Goal: Task Accomplishment & Management: Complete application form

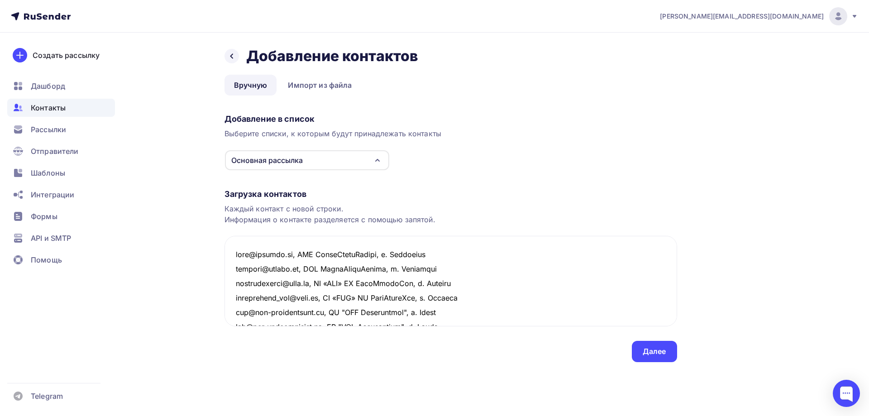
scroll to position [411, 0]
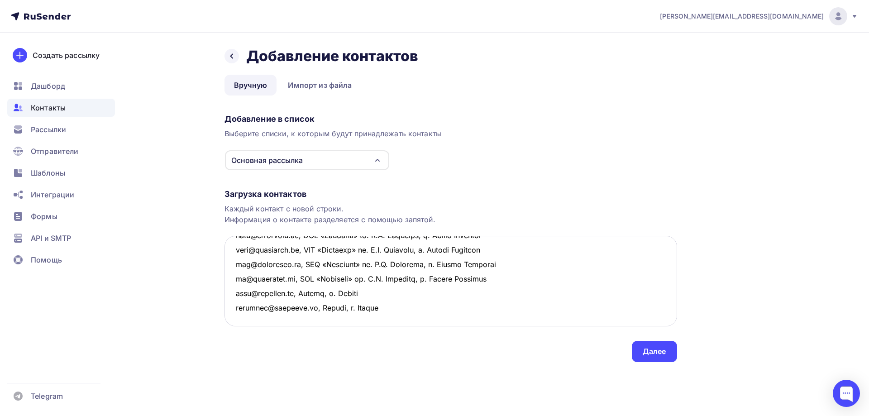
click at [393, 281] on textarea at bounding box center [450, 281] width 452 height 90
click at [242, 289] on textarea at bounding box center [450, 281] width 452 height 90
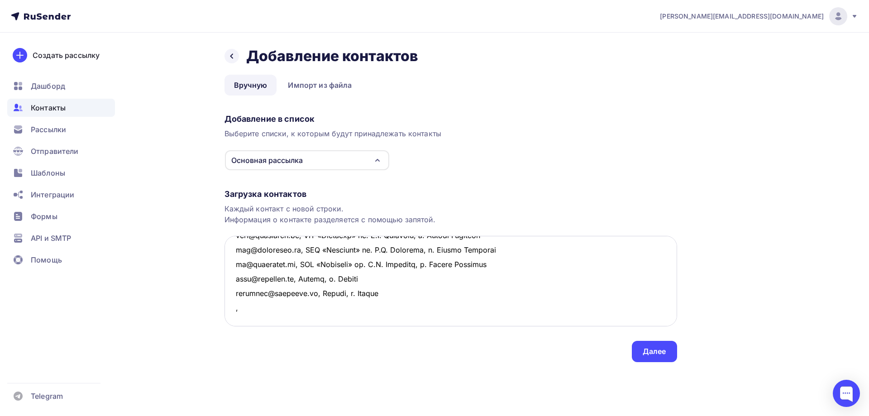
paste textarea "ОАО Горнопромышленная финансовая компания г. [GEOGRAPHIC_DATA]"
click at [420, 292] on textarea at bounding box center [450, 281] width 452 height 90
drag, startPoint x: 462, startPoint y: 295, endPoint x: 232, endPoint y: 294, distance: 230.3
click at [232, 294] on textarea at bounding box center [450, 281] width 452 height 90
click at [247, 305] on textarea at bounding box center [450, 281] width 452 height 90
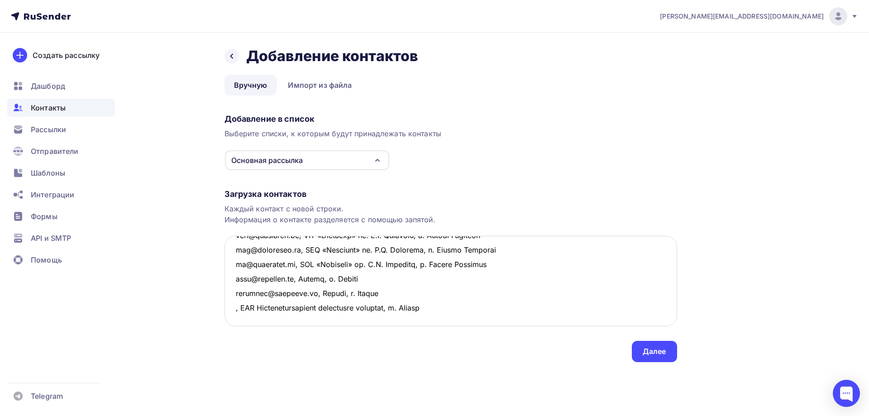
paste textarea ", ОАО Горнопромышленная финансовая компания, г. [GEOGRAPHIC_DATA]"
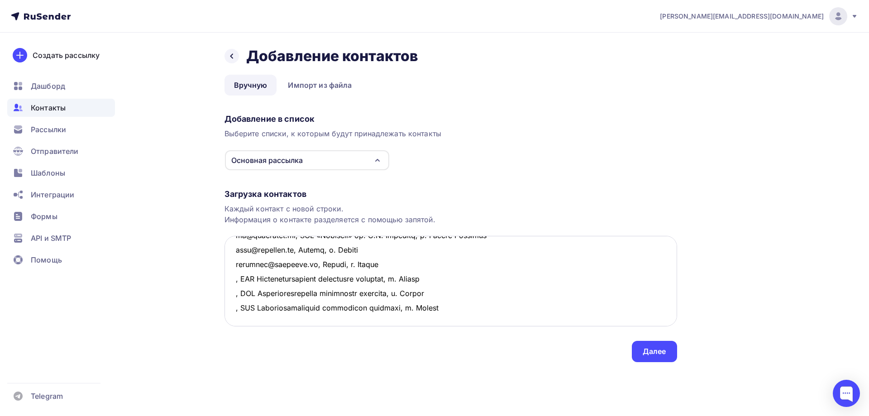
scroll to position [453, 0]
click at [231, 252] on textarea at bounding box center [450, 281] width 452 height 90
paste textarea "[EMAIL_ADDRESS][DOMAIN_NAME]"
click at [235, 261] on textarea at bounding box center [450, 281] width 452 height 90
paste textarea "[EMAIL_ADDRESS][DOMAIN_NAME]"
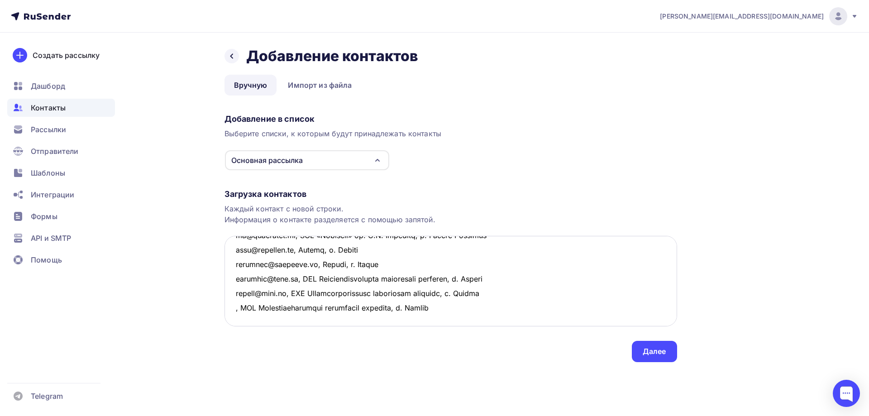
click at [232, 280] on textarea at bounding box center [450, 281] width 452 height 90
paste textarea "[EMAIL_ADDRESS][DOMAIN_NAME]"
click at [508, 280] on textarea at bounding box center [450, 281] width 452 height 90
type textarea "lore@ipsumdo.si, AME ConseCtetuRadipi, e. Seddoeius tempori@utlabo.et, DOL Magn…"
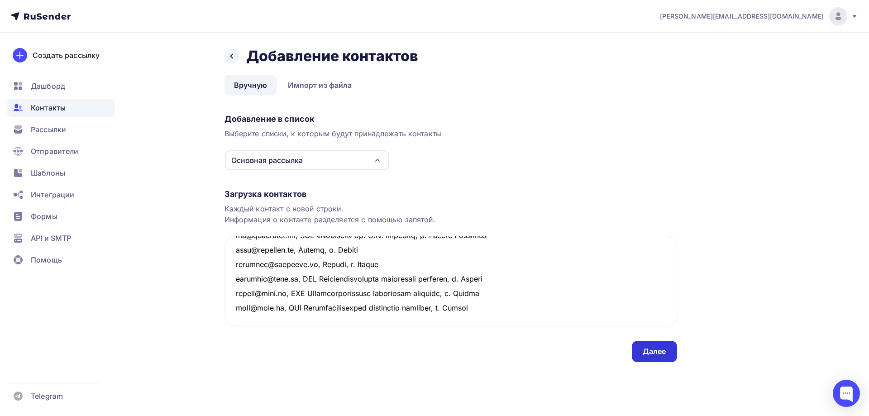
click at [654, 354] on div "Далее" at bounding box center [654, 351] width 24 height 10
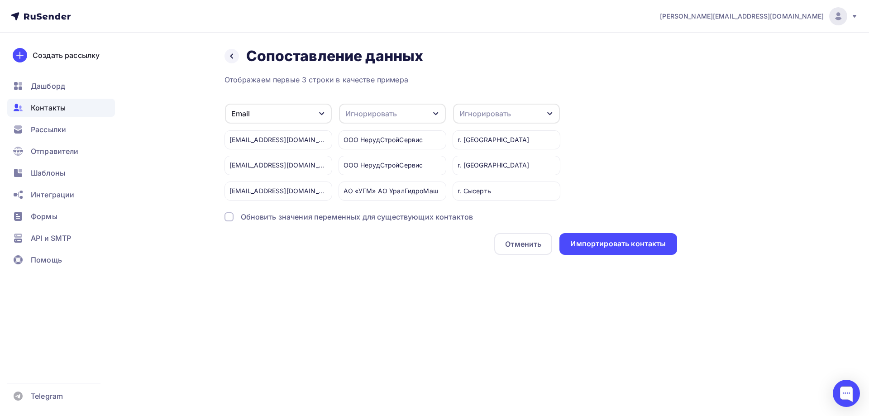
click at [490, 111] on div "Игнорировать" at bounding box center [485, 113] width 52 height 11
click at [474, 180] on div "Город" at bounding box center [489, 179] width 52 height 11
click at [395, 120] on div "Игнорировать" at bounding box center [392, 114] width 107 height 20
click at [366, 155] on div "Имя" at bounding box center [375, 154] width 52 height 11
click at [623, 248] on div "Импортировать контакты" at bounding box center [617, 243] width 95 height 10
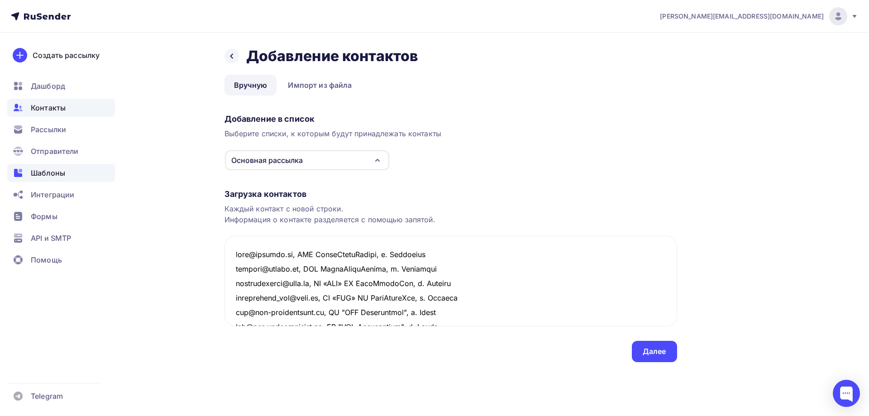
scroll to position [511, 0]
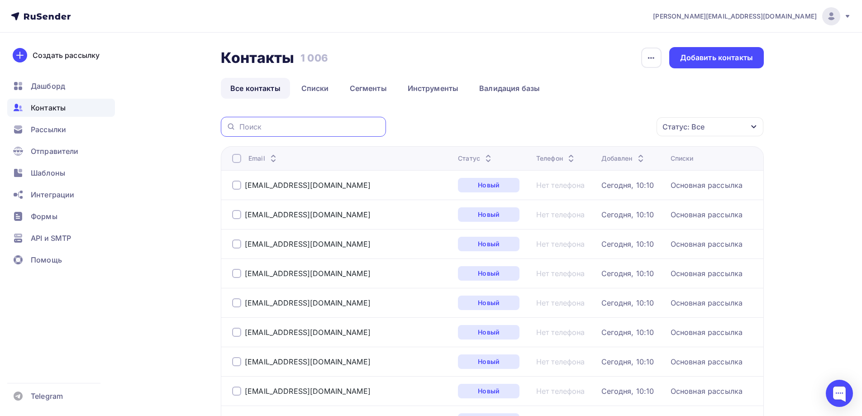
click at [256, 127] on input "text" at bounding box center [309, 127] width 141 height 10
paste input "[EMAIL_ADDRESS][DOMAIN_NAME]"
type input "[EMAIL_ADDRESS][DOMAIN_NAME]"
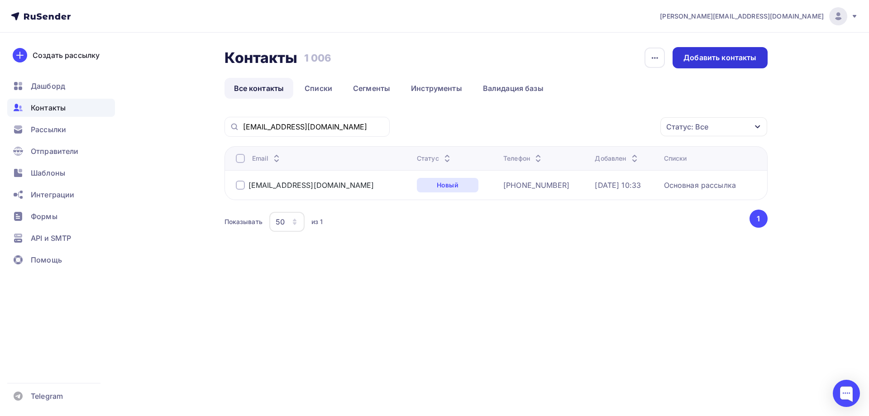
click at [712, 62] on div "Добавить контакты" at bounding box center [719, 57] width 73 height 10
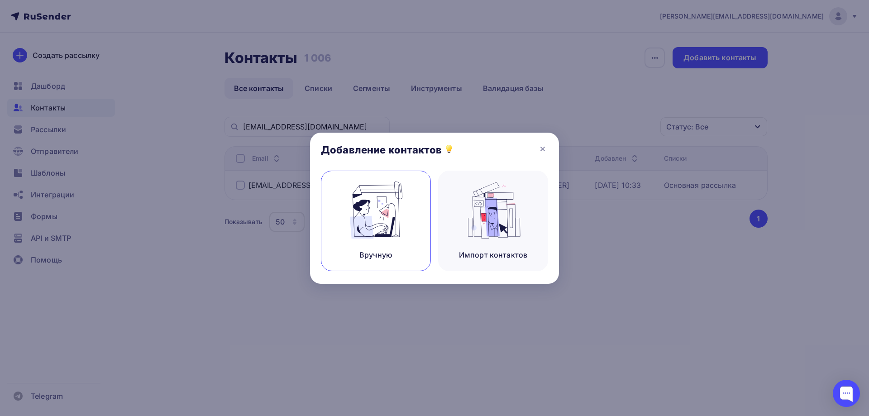
click at [373, 226] on img at bounding box center [376, 209] width 61 height 57
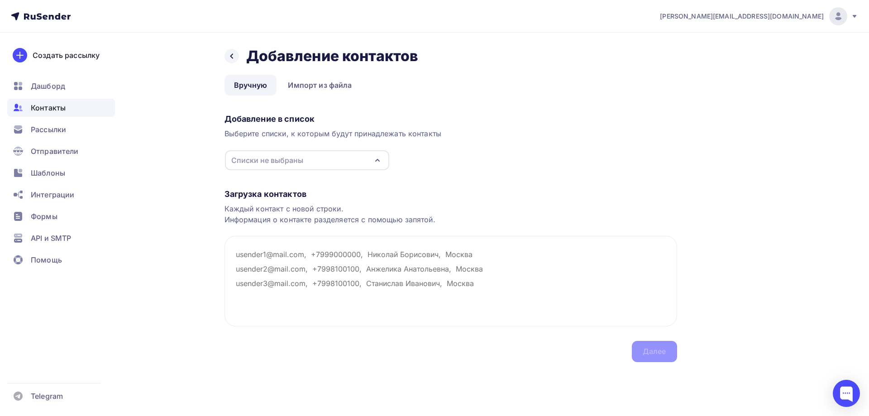
click at [284, 155] on div "Списки не выбраны" at bounding box center [267, 160] width 72 height 11
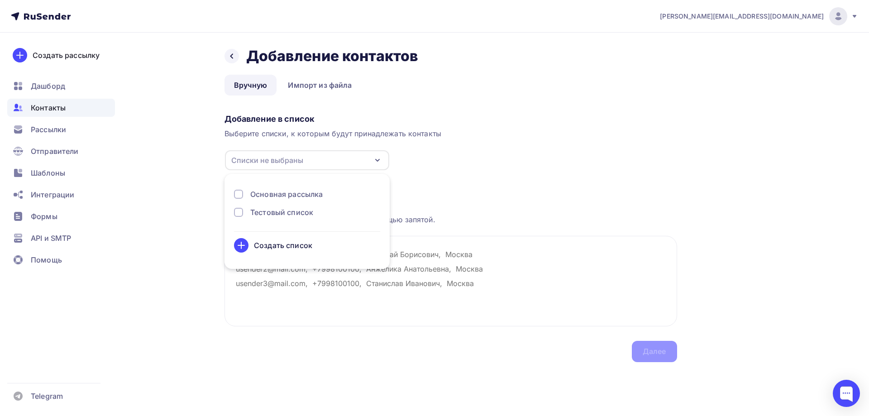
click at [271, 192] on div "Основная рассылка" at bounding box center [286, 194] width 72 height 11
click at [460, 183] on div "Загрузка контактов Каждый контакт с новой строки. Информация о контакте разделя…" at bounding box center [450, 266] width 452 height 191
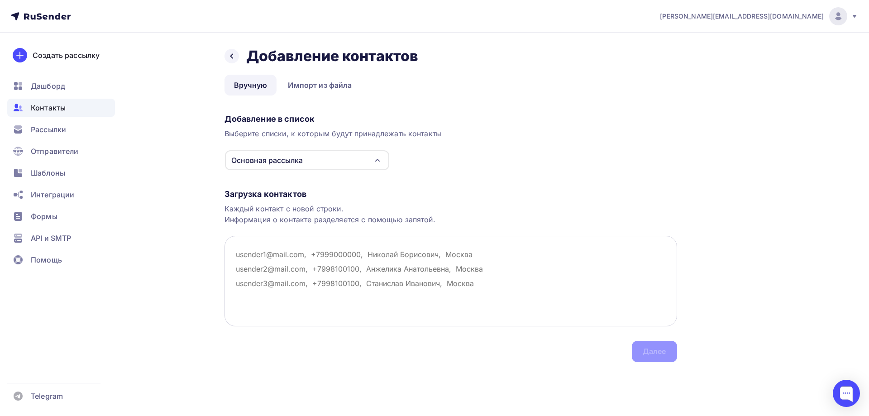
click at [242, 257] on textarea at bounding box center [450, 281] width 452 height 90
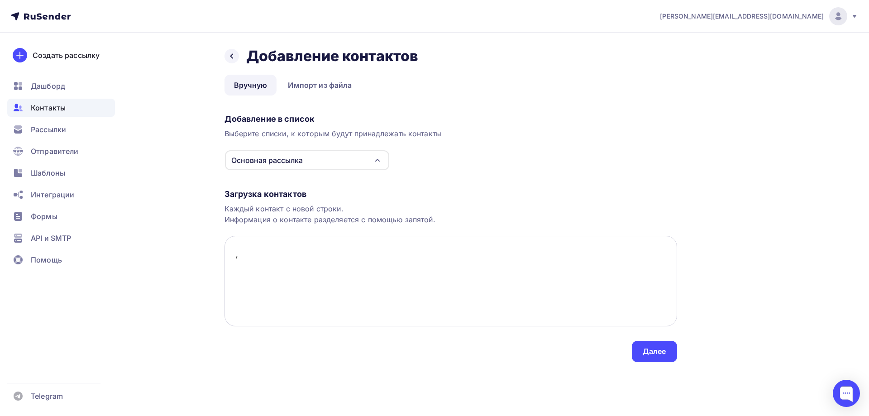
paste textarea "ООО Горный инструмент г. [GEOGRAPHIC_DATA] (головной офис)"
click at [334, 250] on textarea ", ООО Горный инструмент г. [GEOGRAPHIC_DATA] (головной офис)" at bounding box center [450, 281] width 452 height 90
drag, startPoint x: 388, startPoint y: 256, endPoint x: 483, endPoint y: 254, distance: 95.5
click at [483, 254] on textarea ", ООО Горный инструмент, г. [GEOGRAPHIC_DATA] (головной офис)" at bounding box center [450, 281] width 452 height 90
click at [234, 252] on textarea ", ООО Горный инструмент, г. [GEOGRAPHIC_DATA]" at bounding box center [450, 281] width 452 height 90
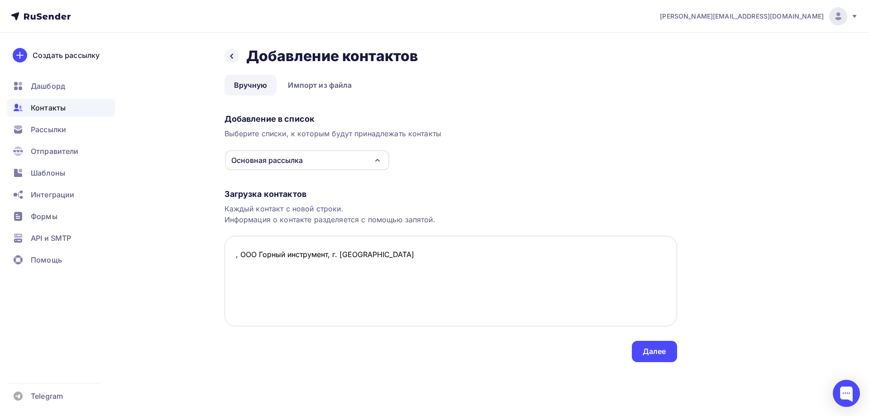
paste textarea "[EMAIL_ADDRESS][DOMAIN_NAME]"
click at [489, 260] on textarea "[EMAIL_ADDRESS][DOMAIN_NAME], ООО Горный инструмент, г. [GEOGRAPHIC_DATA]" at bounding box center [450, 281] width 452 height 90
click at [231, 262] on textarea "[EMAIL_ADDRESS][DOMAIN_NAME], ООО Горный инструмент, г. [GEOGRAPHIC_DATA]" at bounding box center [450, 281] width 452 height 90
paste textarea "[EMAIL_ADDRESS][DOMAIN_NAME]"
drag, startPoint x: 313, startPoint y: 255, endPoint x: 461, endPoint y: 261, distance: 148.5
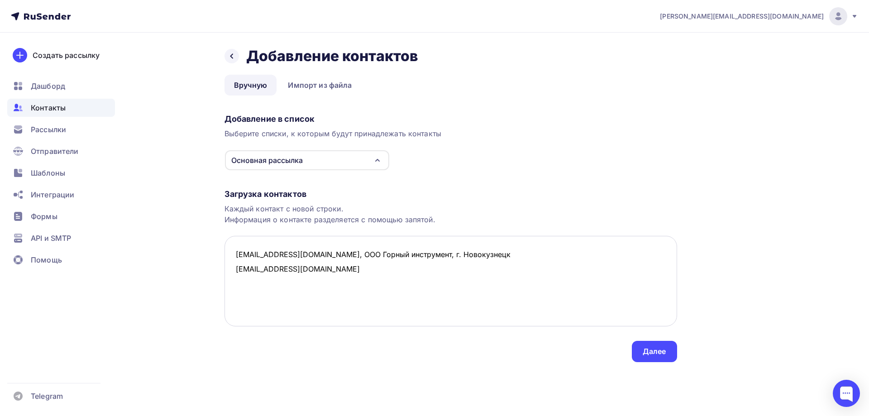
click at [461, 261] on textarea "[EMAIL_ADDRESS][DOMAIN_NAME], ООО Горный инструмент, г. Новокузнецк [EMAIL_ADDR…" at bounding box center [450, 281] width 452 height 90
click at [326, 273] on textarea "[EMAIL_ADDRESS][DOMAIN_NAME], ООО Горный инструмент, г. Новокузнецк [EMAIL_ADDR…" at bounding box center [450, 281] width 452 height 90
paste textarea ", ООО Горный инструмент, г. [GEOGRAPHIC_DATA]"
click at [242, 281] on textarea "[EMAIL_ADDRESS][DOMAIN_NAME], ООО Горный инструмент, г. Новокузнецк [EMAIL_ADDR…" at bounding box center [450, 281] width 452 height 90
paste textarea "ООО НПП "Завод модульных дегазационных установок" г. [GEOGRAPHIC_DATA]"
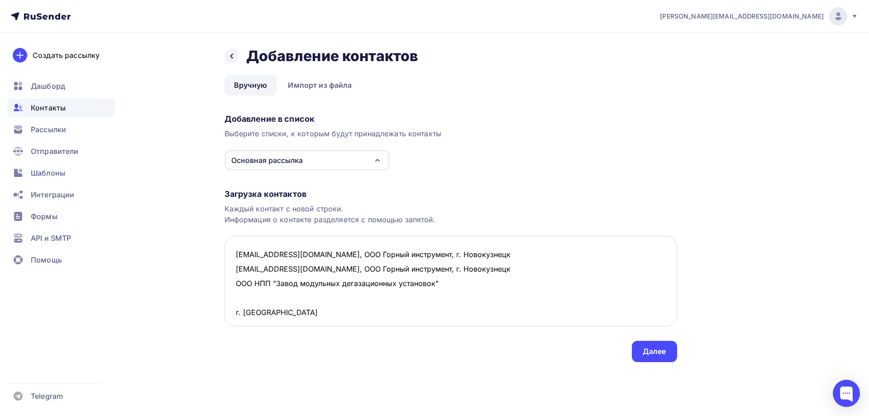
click at [235, 283] on textarea "[EMAIL_ADDRESS][DOMAIN_NAME], ООО Горный инструмент, г. Новокузнецк [EMAIL_ADDR…" at bounding box center [450, 281] width 452 height 90
click at [446, 281] on textarea "[EMAIL_ADDRESS][DOMAIN_NAME], ООО Горный инструмент, г. Новокузнецк [EMAIL_ADDR…" at bounding box center [450, 281] width 452 height 90
drag, startPoint x: 510, startPoint y: 286, endPoint x: 214, endPoint y: 285, distance: 295.9
click at [214, 285] on div "Назад Добавление контактов Добавление контактов Вручную Импорт из файла Вручную…" at bounding box center [435, 216] width 742 height 366
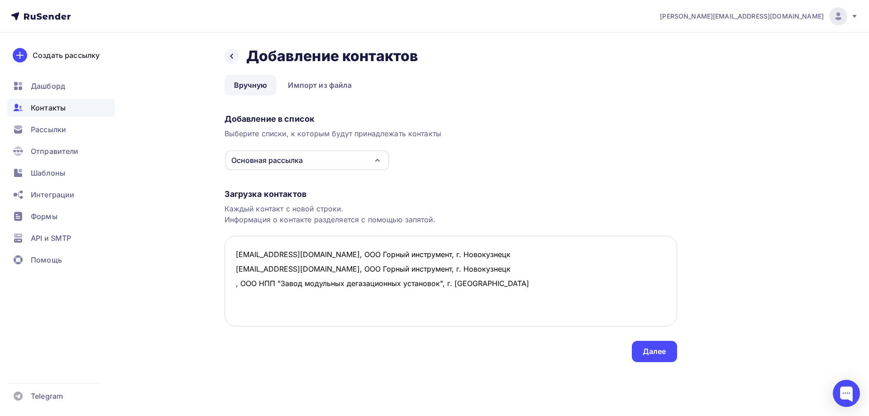
click at [245, 296] on textarea "[EMAIL_ADDRESS][DOMAIN_NAME], ООО Горный инструмент, г. Новокузнецк [EMAIL_ADDR…" at bounding box center [450, 281] width 452 height 90
paste textarea "ООО НПП "Завод модульных дегазационных установок" г. [GEOGRAPHIC_DATA]"
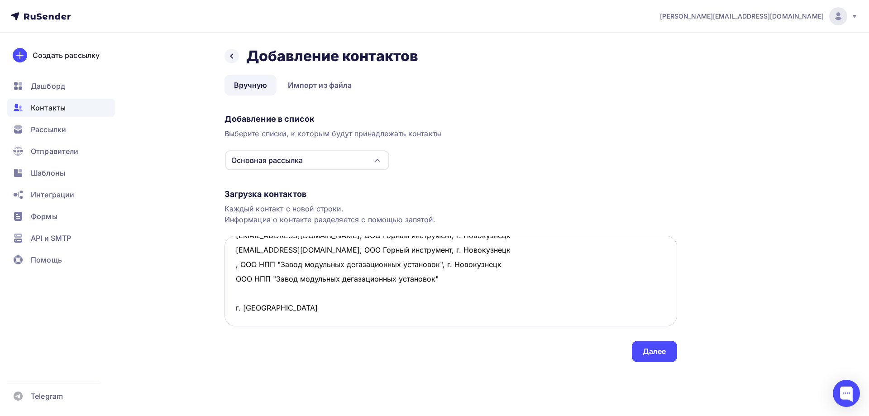
paste textarea "ООО НПП "Завод модульных дегазационных установок" г. [GEOGRAPHIC_DATA]"
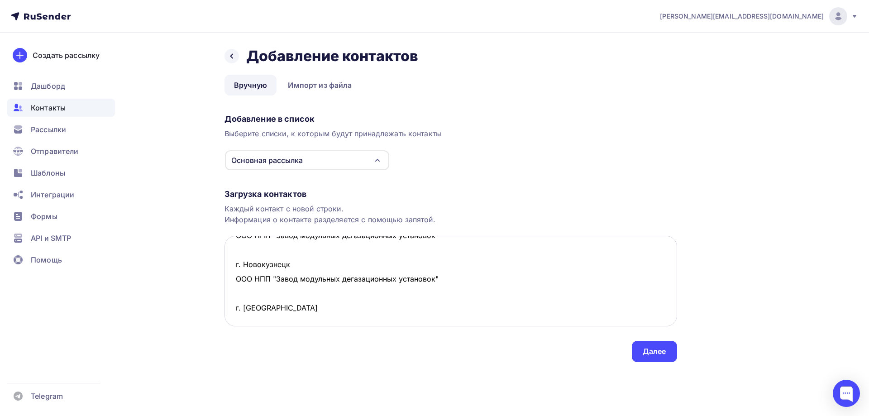
paste textarea "ООО НПП "Завод модульных дегазационных установок" г. [GEOGRAPHIC_DATA]"
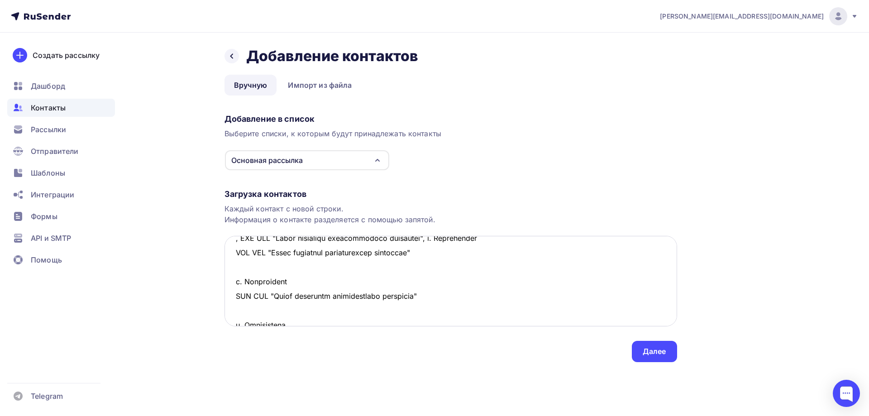
scroll to position [0, 0]
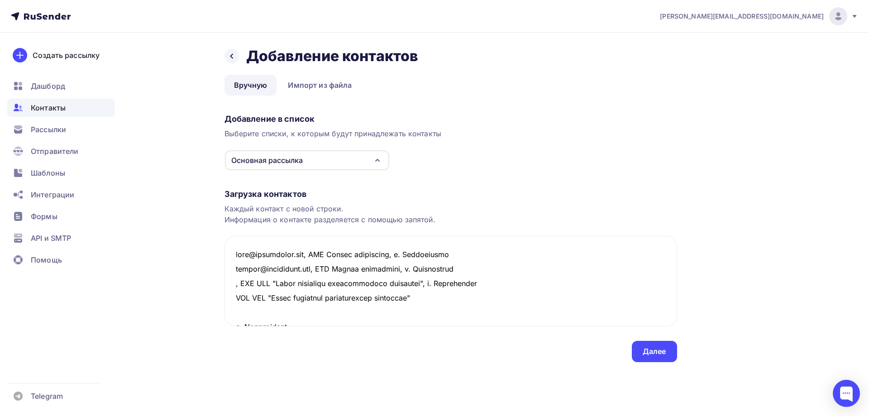
drag, startPoint x: 500, startPoint y: 283, endPoint x: 220, endPoint y: 281, distance: 280.5
click at [220, 281] on div "Назад Добавление контактов Добавление контактов Вручную Импорт из файла Вручную…" at bounding box center [435, 216] width 742 height 366
drag, startPoint x: 234, startPoint y: 299, endPoint x: 439, endPoint y: 306, distance: 205.1
click at [439, 306] on textarea at bounding box center [450, 281] width 452 height 90
paste textarea ", ООО НПП "Завод модульных дегазационных установок", г. [GEOGRAPHIC_DATA]"
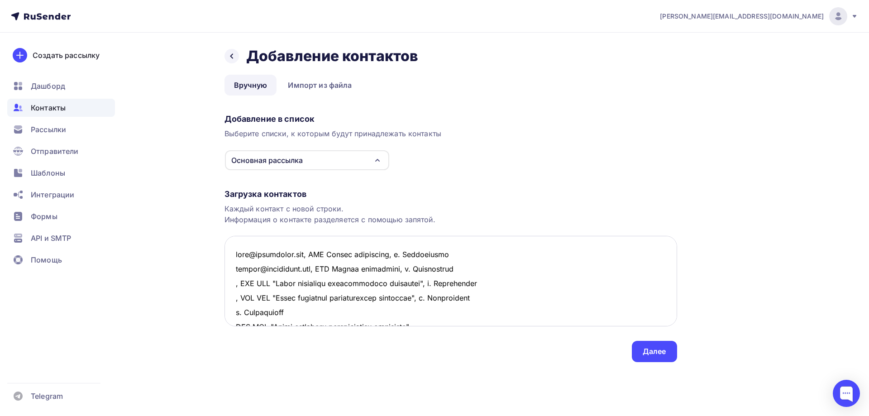
drag, startPoint x: 233, startPoint y: 314, endPoint x: 377, endPoint y: 311, distance: 144.3
click at [377, 311] on textarea at bounding box center [450, 281] width 452 height 90
paste textarea ", ООО НПП "Завод модульных дегазационных установок","
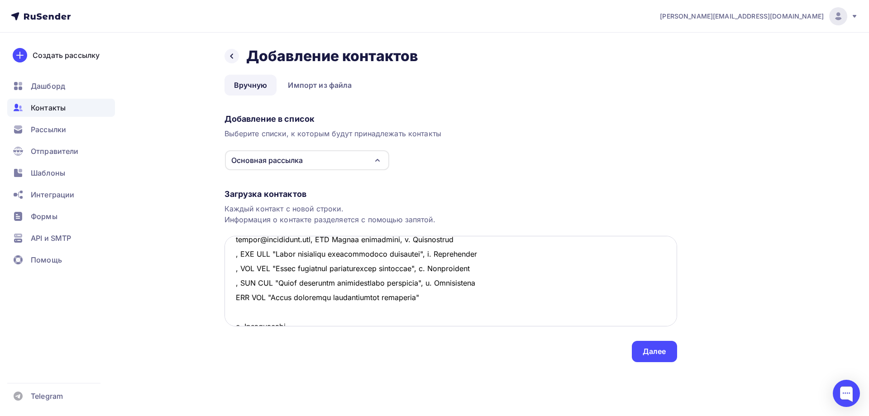
scroll to position [45, 0]
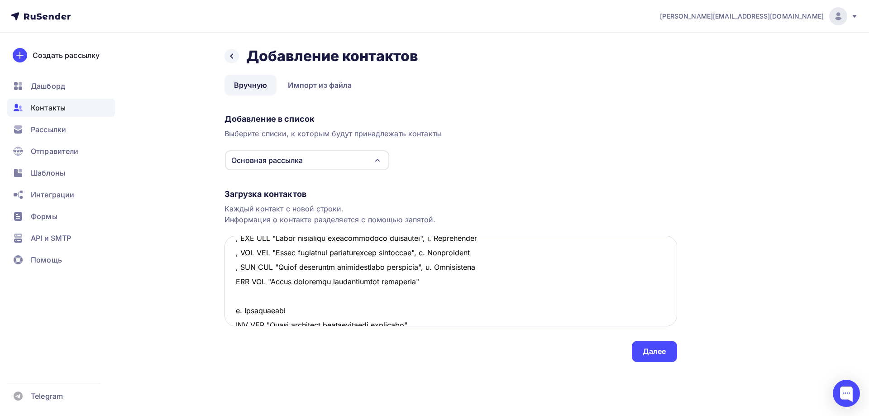
drag, startPoint x: 291, startPoint y: 282, endPoint x: 499, endPoint y: 299, distance: 208.3
click at [499, 299] on textarea at bounding box center [450, 281] width 452 height 90
paste textarea ", ООО НПП "Завод модульных дегазационных установок", г. [GEOGRAPHIC_DATA]"
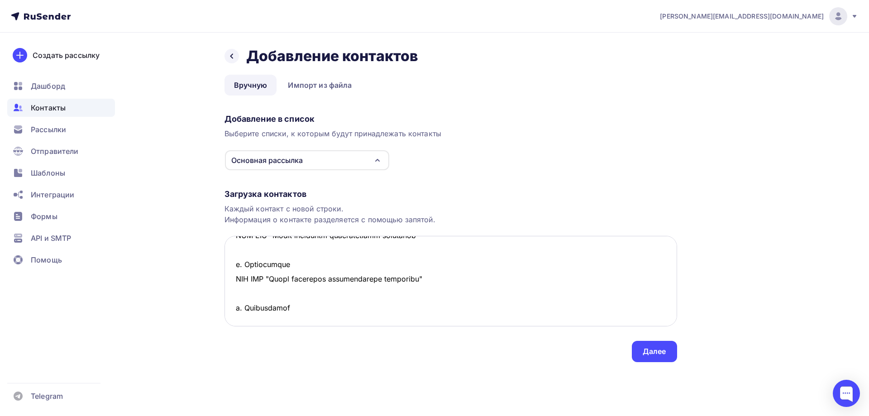
drag, startPoint x: 234, startPoint y: 298, endPoint x: 452, endPoint y: 319, distance: 218.7
click at [452, 319] on textarea at bounding box center [450, 281] width 452 height 90
paste textarea ", ООО НПП "Завод модульных дегазационных установок","
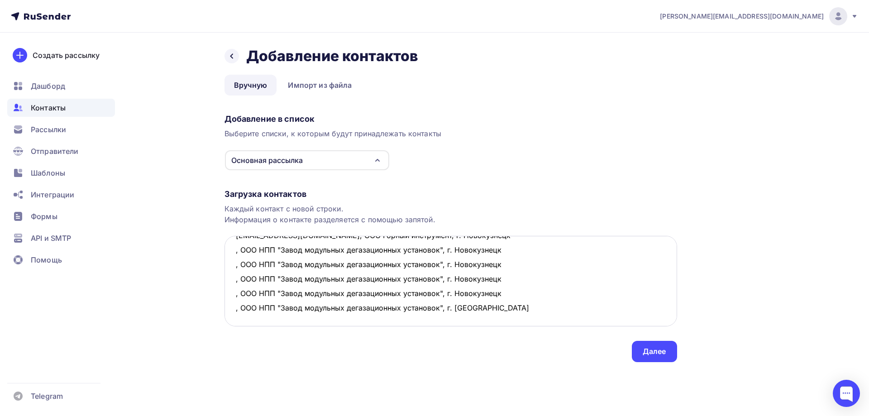
scroll to position [34, 0]
paste textarea ", ООО НПП "Завод модульных дегазационных установок", г. [GEOGRAPHIC_DATA]"
click at [247, 267] on textarea "[EMAIL_ADDRESS][DOMAIN_NAME], ООО Горный инструмент, г. Новокузнецк [EMAIL_ADDR…" at bounding box center [450, 281] width 452 height 90
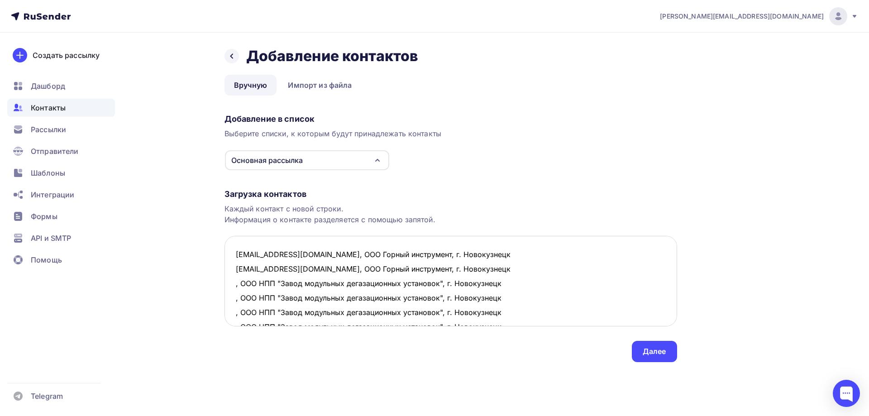
click at [232, 283] on textarea "[EMAIL_ADDRESS][DOMAIN_NAME], ООО Горный инструмент, г. Новокузнецк [EMAIL_ADDR…" at bounding box center [450, 281] width 452 height 90
paste textarea "[EMAIL_ADDRESS][DOMAIN_NAME]"
click at [234, 298] on textarea "[EMAIL_ADDRESS][DOMAIN_NAME], ООО Горный инструмент, г. Новокузнецк [EMAIL_ADDR…" at bounding box center [450, 281] width 452 height 90
paste textarea "[EMAIL_ADDRESS][DOMAIN_NAME]"
click at [233, 312] on textarea "[EMAIL_ADDRESS][DOMAIN_NAME], ООО Горный инструмент, г. Новокузнецк [EMAIL_ADDR…" at bounding box center [450, 281] width 452 height 90
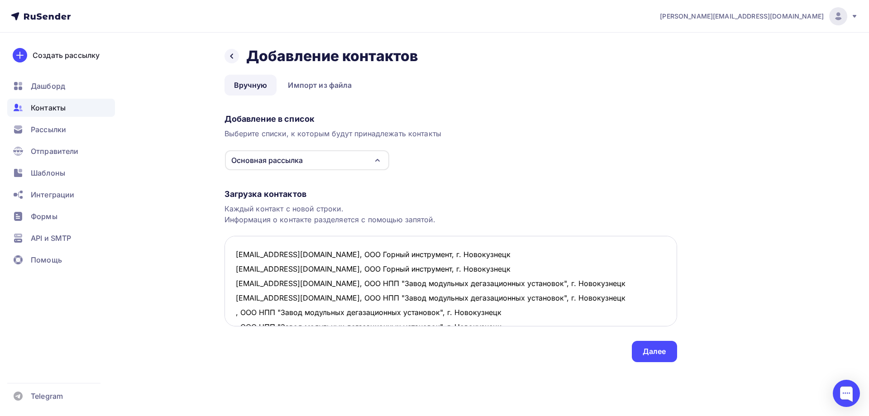
paste textarea "[EMAIL_ADDRESS][DOMAIN_NAME]"
click at [273, 292] on textarea "[EMAIL_ADDRESS][DOMAIN_NAME], ООО Горный инструмент, г. Новокузнецк [EMAIL_ADDR…" at bounding box center [450, 281] width 452 height 90
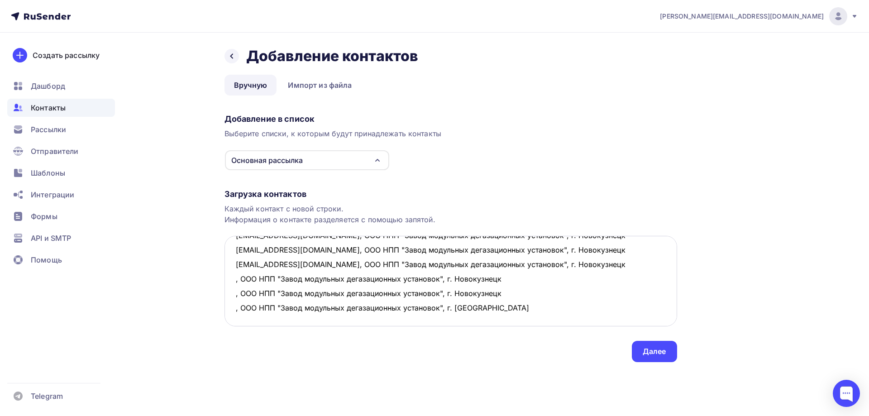
scroll to position [45, 0]
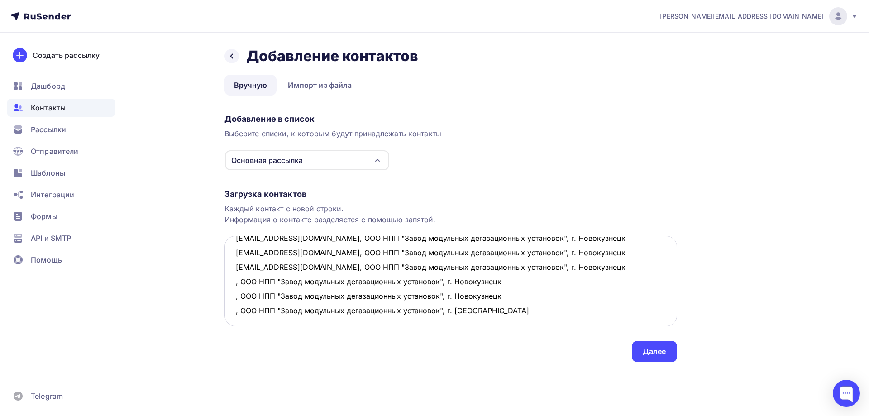
click at [233, 285] on textarea "[EMAIL_ADDRESS][DOMAIN_NAME], ООО Горный инструмент, г. Новокузнецк [EMAIL_ADDR…" at bounding box center [450, 281] width 452 height 90
paste textarea "[EMAIL_ADDRESS][DOMAIN_NAME]"
click at [233, 298] on textarea "[EMAIL_ADDRESS][DOMAIN_NAME], ООО Горный инструмент, г. Новокузнецк [EMAIL_ADDR…" at bounding box center [450, 281] width 452 height 90
paste textarea "[EMAIL_ADDRESS][DOMAIN_NAME]"
click at [235, 311] on textarea "[EMAIL_ADDRESS][DOMAIN_NAME], ООО Горный инструмент, г. Новокузнецк [EMAIL_ADDR…" at bounding box center [450, 281] width 452 height 90
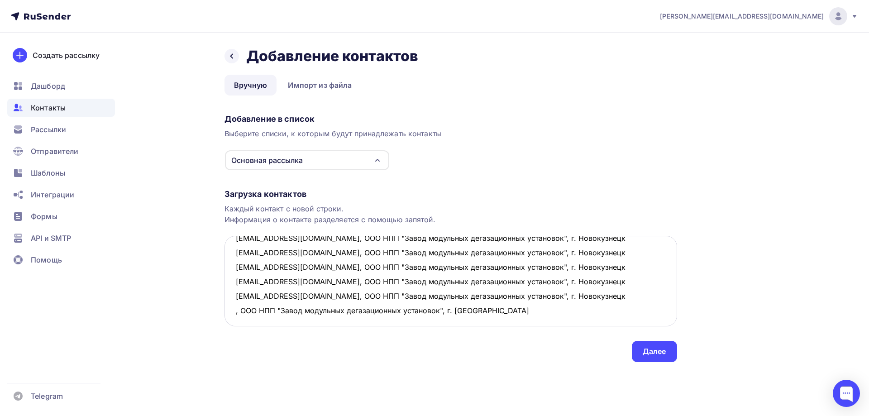
paste textarea "[EMAIL_ADDRESS][DOMAIN_NAME]"
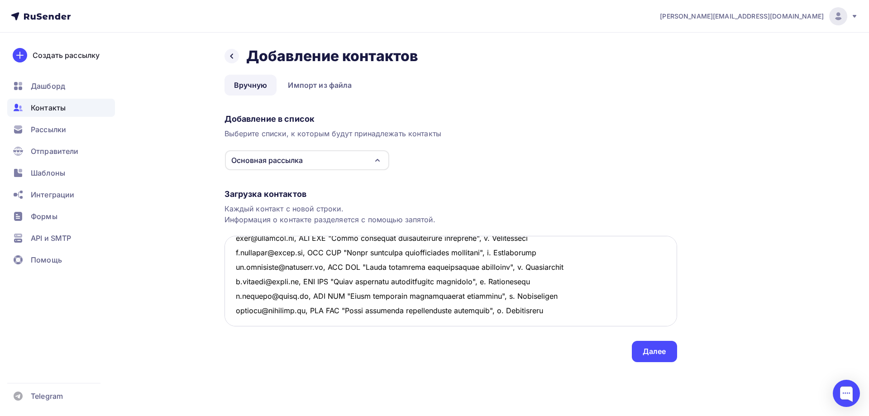
click at [585, 313] on textarea at bounding box center [450, 281] width 452 height 90
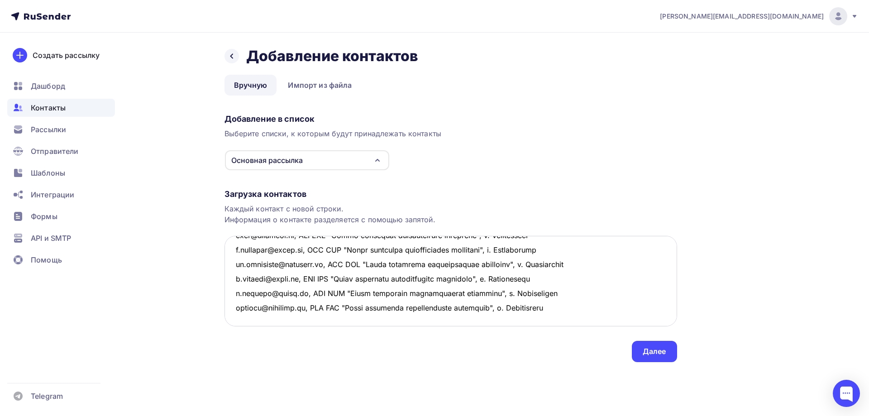
scroll to position [78, 0]
click at [243, 289] on textarea at bounding box center [450, 281] width 452 height 90
paste textarea "[EMAIL_ADDRESS][DOMAIN_NAME]"
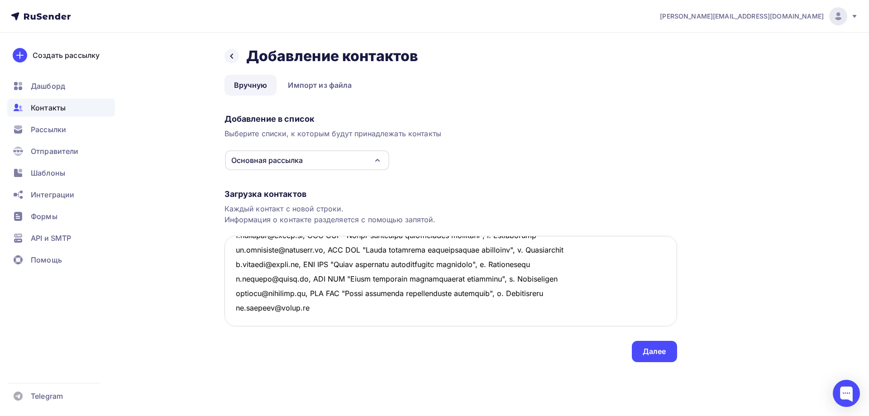
drag, startPoint x: 313, startPoint y: 278, endPoint x: 593, endPoint y: 277, distance: 280.1
click at [593, 277] on textarea at bounding box center [450, 281] width 452 height 90
click at [309, 293] on textarea at bounding box center [450, 281] width 452 height 90
paste textarea ", ООО НПП "Завод модульных дегазационных установок", г. [GEOGRAPHIC_DATA]"
click at [245, 307] on textarea at bounding box center [450, 281] width 452 height 90
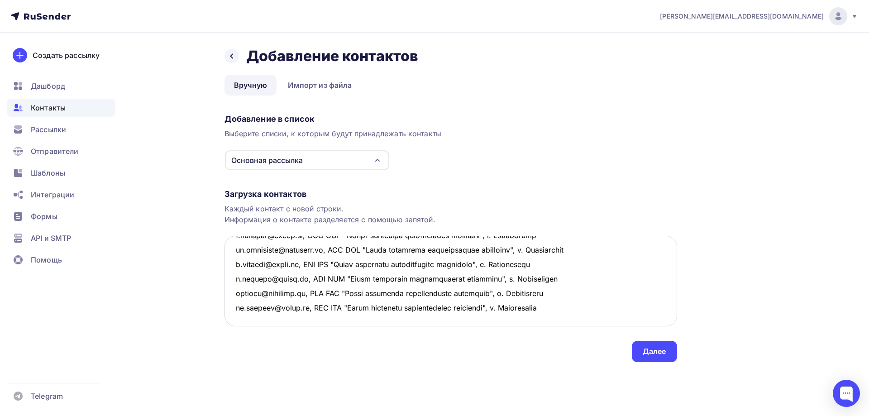
scroll to position [121, 0]
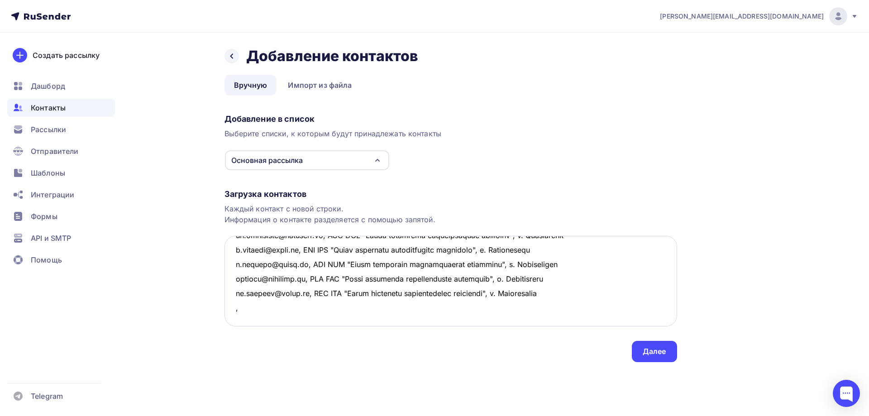
paste textarea "ООО Кузбасшахттехнология ООО Сибэлектро г. [GEOGRAPHIC_DATA]"
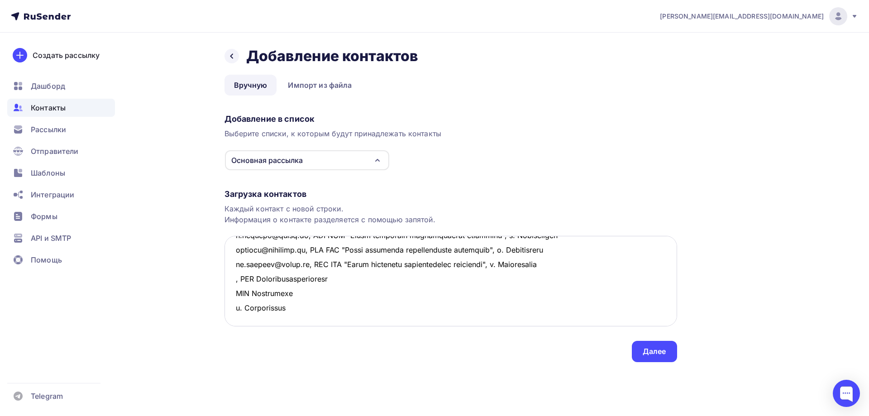
click at [354, 262] on textarea at bounding box center [450, 281] width 452 height 90
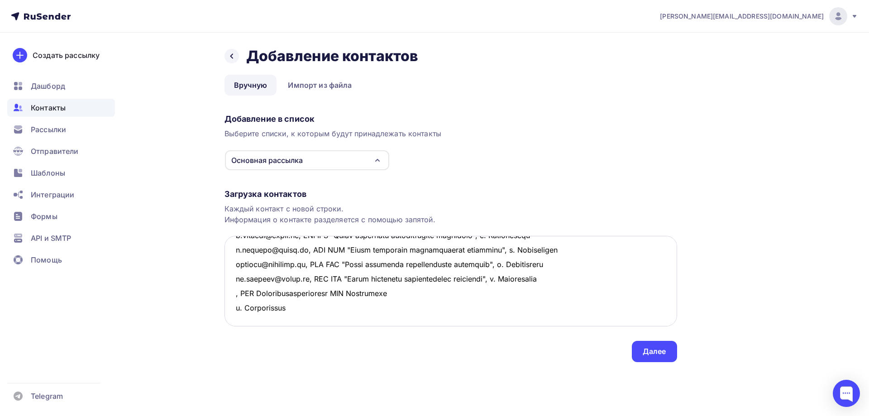
click at [401, 261] on textarea at bounding box center [450, 281] width 452 height 90
click at [406, 266] on textarea at bounding box center [450, 281] width 452 height 90
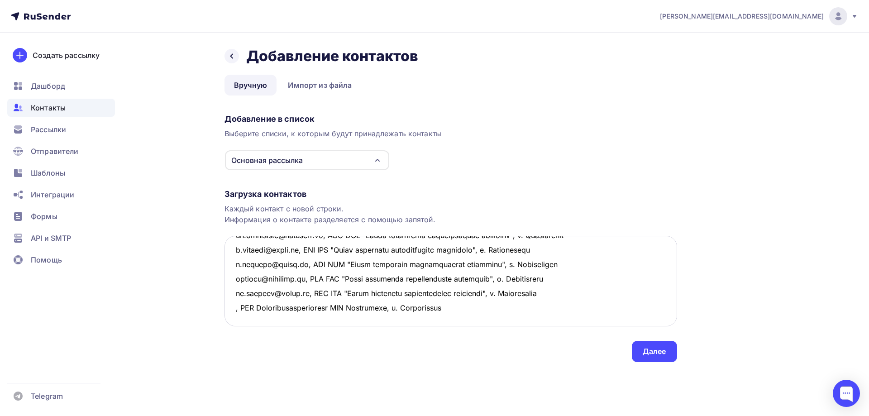
drag, startPoint x: 465, startPoint y: 266, endPoint x: 226, endPoint y: 259, distance: 239.0
click at [226, 259] on textarea at bounding box center [450, 281] width 452 height 90
click at [264, 284] on textarea at bounding box center [450, 281] width 452 height 90
paste textarea ", ООО Кузбасшахттехнология ООО Сибэлектро, г. [GEOGRAPHIC_DATA]"
click at [236, 262] on textarea at bounding box center [450, 281] width 452 height 90
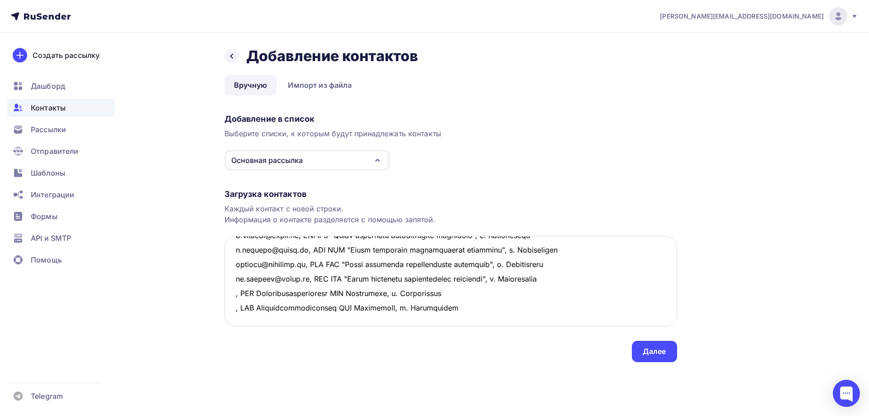
paste textarea "[EMAIL_ADDRESS][DOMAIN_NAME]"
click at [236, 277] on textarea at bounding box center [450, 281] width 452 height 90
paste textarea "[EMAIL_ADDRESS][DOMAIN_NAME]"
drag, startPoint x: 288, startPoint y: 263, endPoint x: 541, endPoint y: 269, distance: 252.5
click at [541, 269] on textarea at bounding box center [450, 281] width 452 height 90
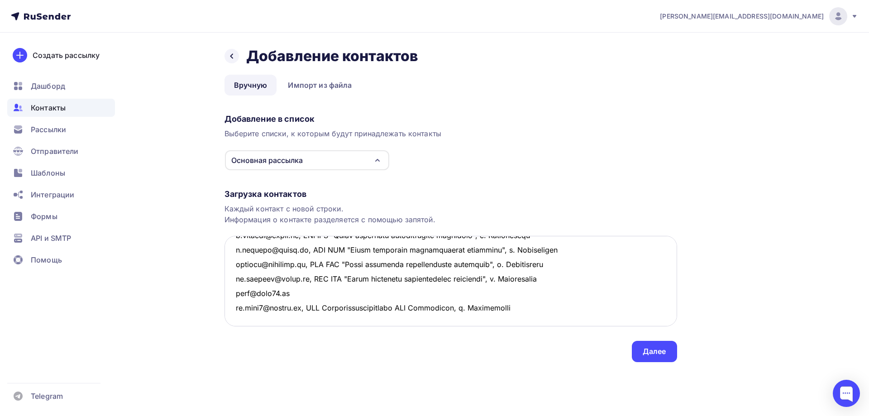
click at [232, 263] on textarea at bounding box center [450, 281] width 452 height 90
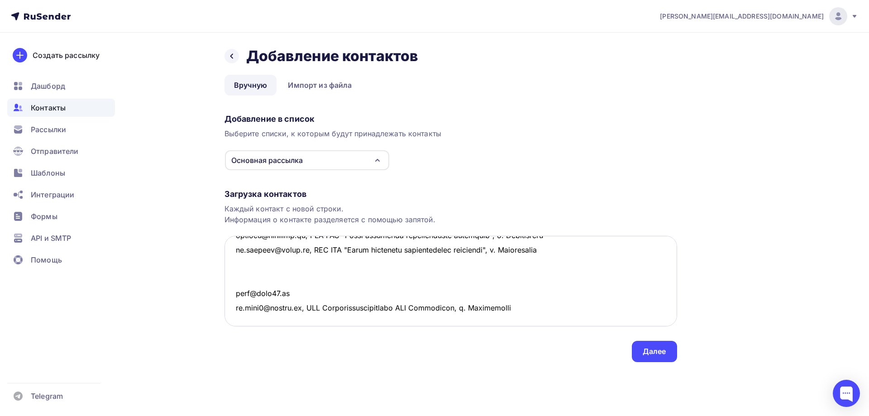
click at [238, 268] on textarea at bounding box center [450, 281] width 452 height 90
paste textarea ", ООО Кузбасшахттехнология ООО Сибэлектро, г. [GEOGRAPHIC_DATA]"
drag, startPoint x: 304, startPoint y: 309, endPoint x: 577, endPoint y: 306, distance: 273.7
click at [577, 306] on textarea at bounding box center [450, 281] width 452 height 90
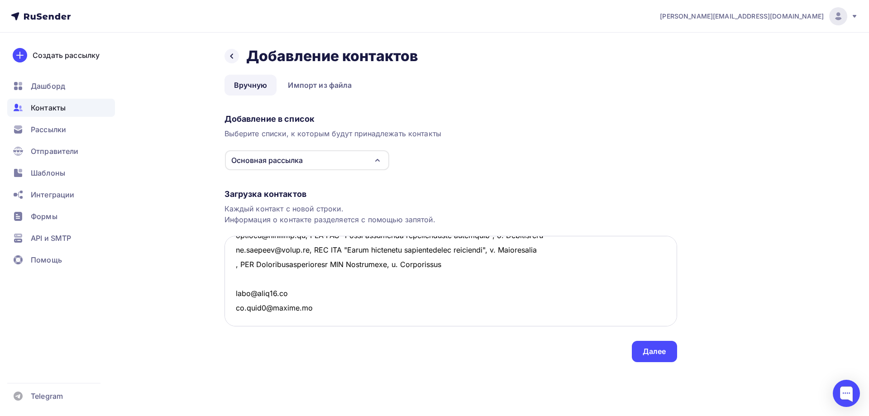
click at [234, 279] on textarea at bounding box center [450, 281] width 452 height 90
paste textarea ", ООО Кузбасшахттехнология ООО Сибэлектро, г. [GEOGRAPHIC_DATA]"
click at [232, 264] on textarea at bounding box center [450, 281] width 452 height 90
paste textarea "[EMAIL_ADDRESS][DOMAIN_NAME]"
click at [231, 278] on textarea at bounding box center [450, 281] width 452 height 90
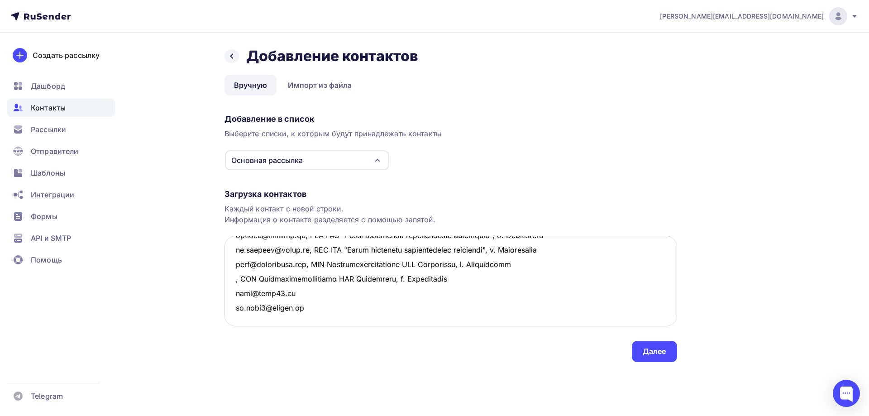
paste textarea "[EMAIL_ADDRESS][DOMAIN_NAME]"
click at [232, 291] on textarea at bounding box center [450, 281] width 452 height 90
paste textarea "ООО Ранк2 г. [GEOGRAPHIC_DATA]"
click at [296, 298] on textarea at bounding box center [450, 281] width 452 height 90
paste textarea "ООО Ранк2 г. [GEOGRAPHIC_DATA]"
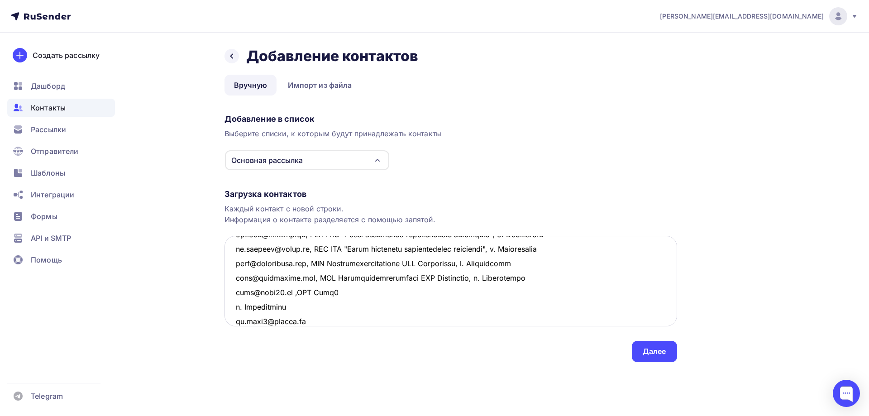
click at [336, 292] on textarea at bounding box center [450, 281] width 452 height 90
click at [290, 292] on textarea at bounding box center [450, 281] width 452 height 90
drag, startPoint x: 288, startPoint y: 293, endPoint x: 425, endPoint y: 295, distance: 137.6
click at [425, 295] on textarea at bounding box center [450, 281] width 452 height 90
click at [307, 310] on textarea at bounding box center [450, 281] width 452 height 90
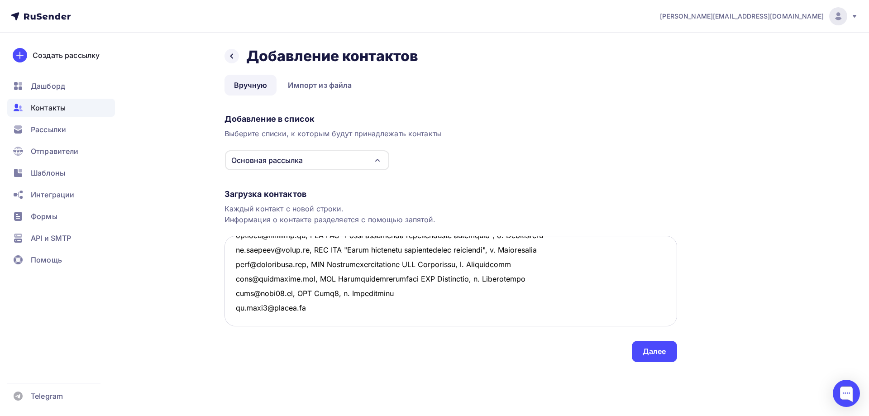
paste textarea ", ООО Ранк2, г. [GEOGRAPHIC_DATA]"
click at [321, 313] on textarea at bounding box center [450, 281] width 452 height 90
click at [235, 266] on textarea at bounding box center [450, 281] width 452 height 90
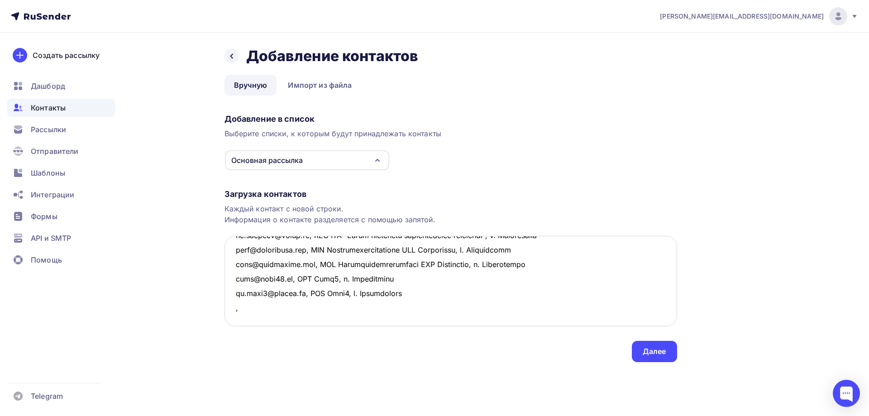
paste textarea "ПАО Газпром г. [GEOGRAPHIC_DATA]"
click at [291, 267] on textarea at bounding box center [450, 281] width 452 height 90
click at [235, 266] on textarea at bounding box center [450, 281] width 452 height 90
paste textarea "[EMAIL_ADDRESS][DOMAIN_NAME]"
click at [234, 285] on textarea at bounding box center [450, 281] width 452 height 90
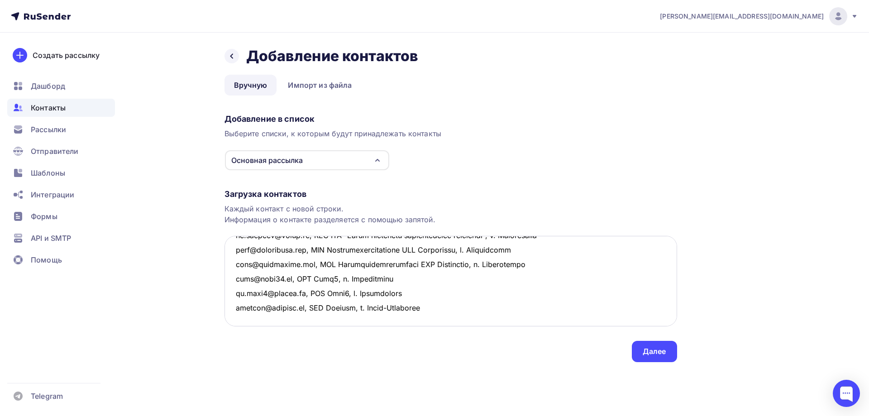
click at [243, 278] on textarea at bounding box center [450, 281] width 452 height 90
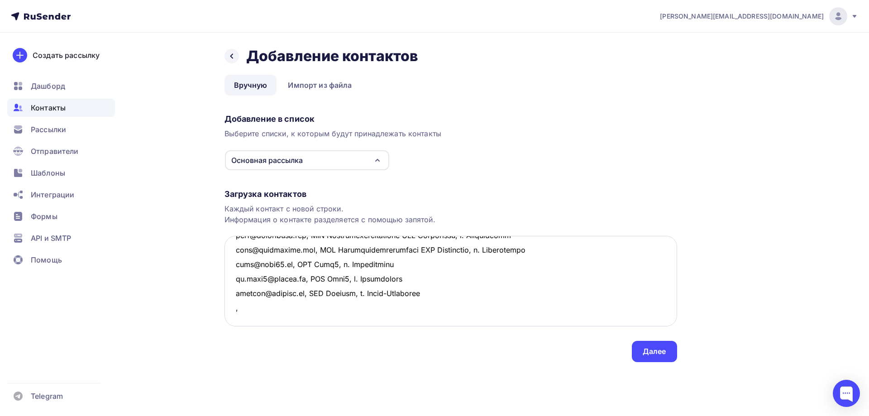
paste textarea "ООО "НовоТехРейл" г. Новозыбков"
click at [311, 274] on textarea at bounding box center [450, 281] width 452 height 90
drag, startPoint x: 385, startPoint y: 280, endPoint x: 218, endPoint y: 285, distance: 167.9
click at [218, 285] on div "Назад Добавление контактов Добавление контактов Вручную Импорт из файла Вручную…" at bounding box center [435, 216] width 742 height 366
click at [243, 295] on textarea at bounding box center [450, 281] width 452 height 90
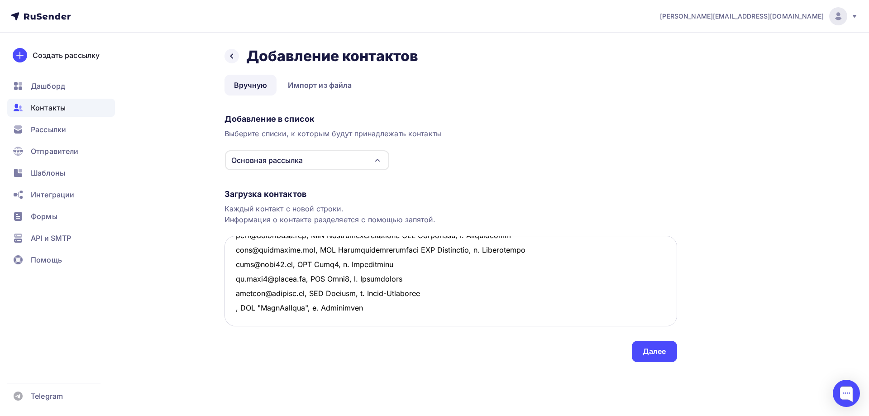
paste textarea ", ООО "НовоТехРейл", г. Новозыбков"
click at [235, 281] on textarea at bounding box center [450, 281] width 452 height 90
paste textarea "[EMAIL_ADDRESS][DOMAIN_NAME]"
click at [234, 296] on textarea at bounding box center [450, 281] width 452 height 90
paste textarea "[EMAIL_ADDRESS][DOMAIN_NAME]"
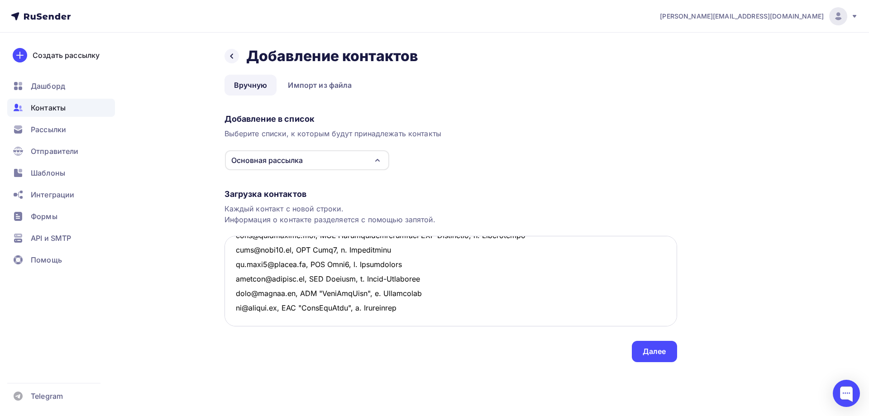
click at [243, 306] on textarea at bounding box center [450, 281] width 452 height 90
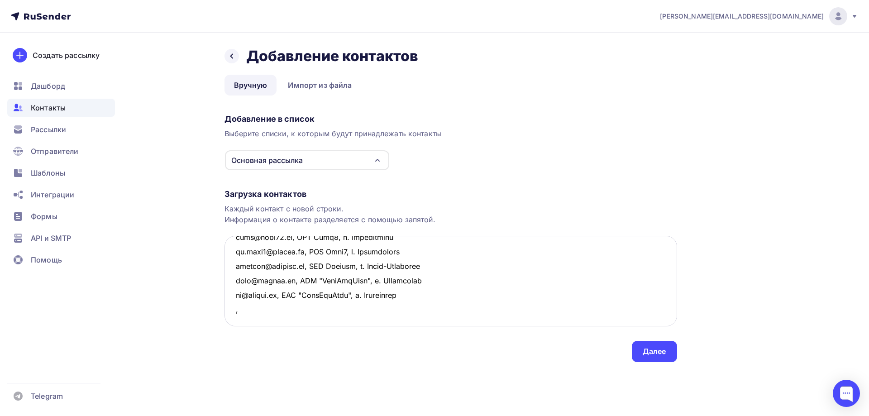
paste textarea "АО «Коломенский завод» г. Коломна"
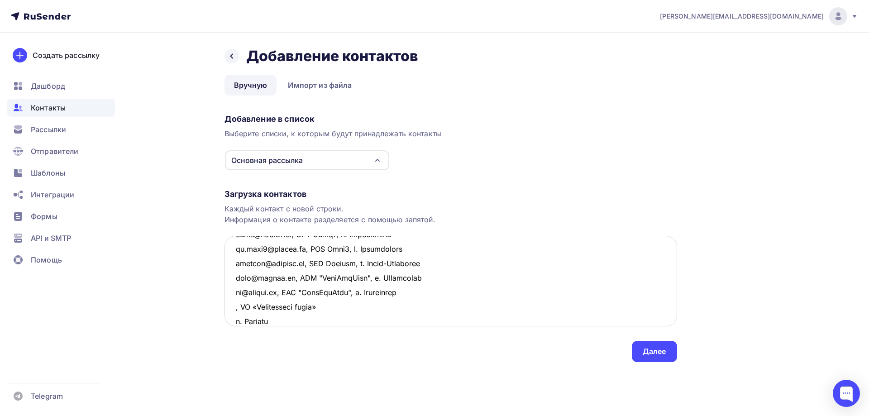
click at [330, 304] on textarea at bounding box center [450, 281] width 452 height 90
drag, startPoint x: 384, startPoint y: 265, endPoint x: 233, endPoint y: 269, distance: 151.6
click at [233, 269] on textarea at bounding box center [450, 281] width 452 height 90
click at [243, 276] on textarea at bounding box center [450, 281] width 452 height 90
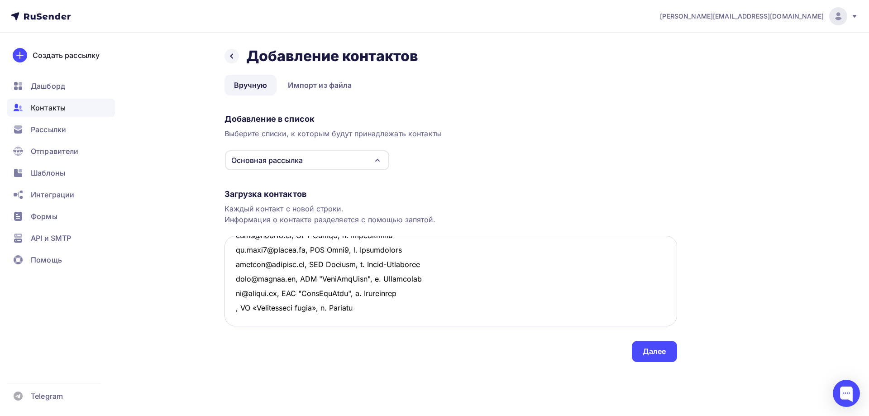
paste textarea ", АО «Коломенский завод», г. Коломна"
click at [234, 265] on textarea at bounding box center [450, 281] width 452 height 90
paste textarea "[EMAIL_ADDRESS][DOMAIN_NAME]"
click at [233, 279] on textarea at bounding box center [450, 281] width 452 height 90
paste textarea "[EMAIL_ADDRESS][DOMAIN_NAME]"
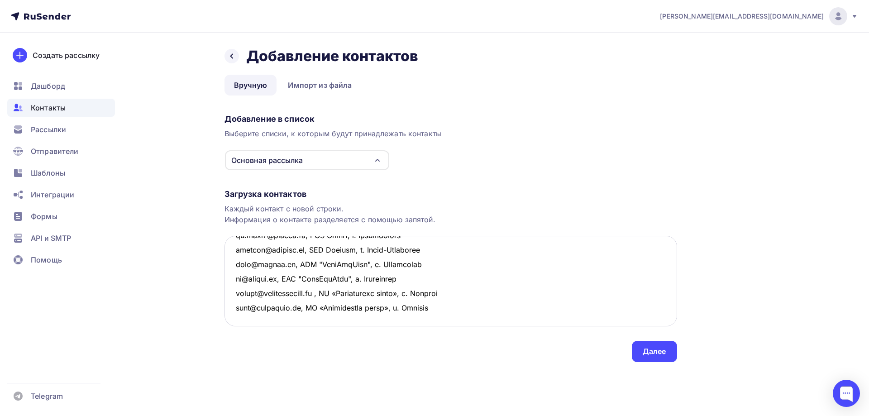
click at [327, 264] on textarea at bounding box center [450, 281] width 452 height 90
click at [247, 288] on textarea at bounding box center [450, 281] width 452 height 90
paste textarea "АО Алтайвагон г. [GEOGRAPHIC_DATA]"
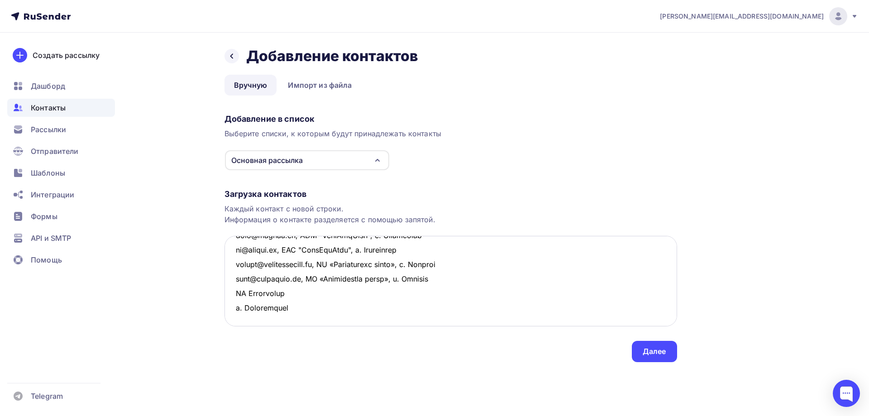
click at [226, 296] on textarea at bounding box center [450, 281] width 452 height 90
click at [308, 292] on textarea at bounding box center [450, 281] width 452 height 90
drag, startPoint x: 370, startPoint y: 298, endPoint x: 223, endPoint y: 298, distance: 146.6
click at [223, 298] on div "Назад Добавление контактов Добавление контактов Вручную Импорт из файла Вручную…" at bounding box center [435, 216] width 742 height 366
click at [247, 309] on textarea at bounding box center [450, 281] width 452 height 90
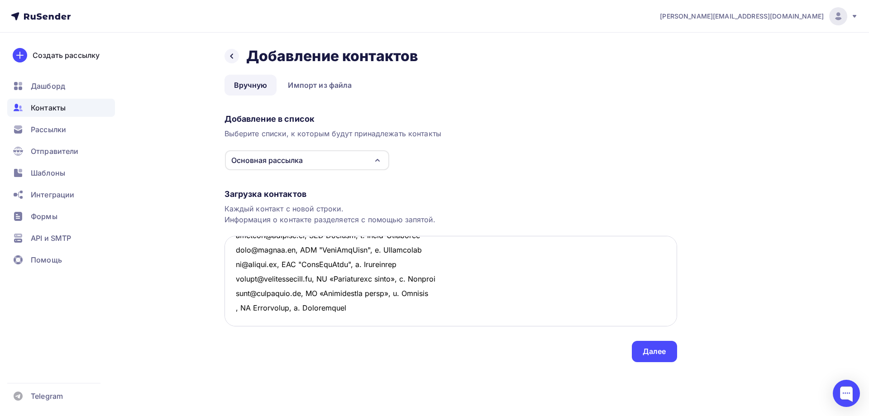
paste textarea ", АО Алтайвагон, г. [GEOGRAPHIC_DATA]"
click at [233, 294] on textarea at bounding box center [450, 281] width 452 height 90
paste textarea "[EMAIL_ADDRESS][DOMAIN_NAME]"
click at [231, 309] on textarea at bounding box center [450, 281] width 452 height 90
paste textarea "[EMAIL_ADDRESS][DOMAIN_NAME]"
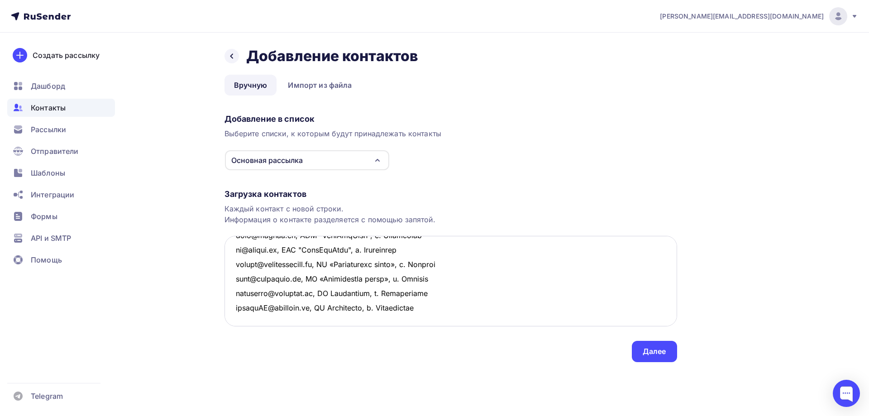
click at [443, 307] on textarea at bounding box center [450, 281] width 452 height 90
click at [238, 286] on textarea at bounding box center [450, 281] width 452 height 90
paste textarea "АО "Вагоностроительный завод" г. [GEOGRAPHIC_DATA]"
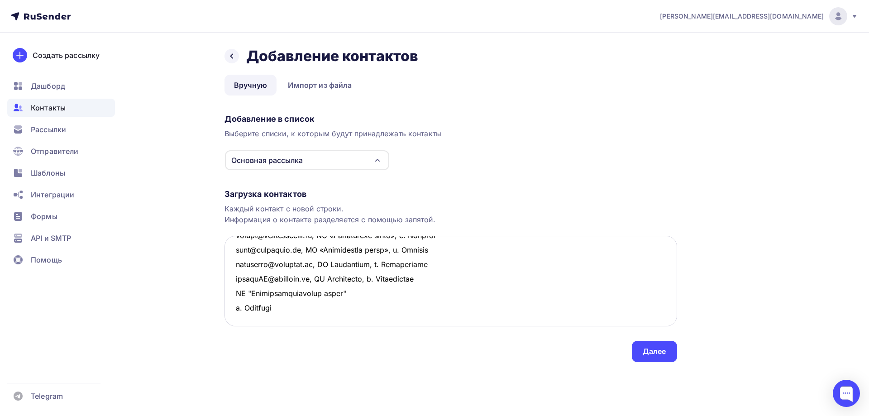
click at [237, 293] on textarea at bounding box center [450, 281] width 452 height 90
click at [360, 290] on textarea at bounding box center [450, 281] width 452 height 90
click at [234, 292] on textarea at bounding box center [450, 281] width 452 height 90
paste textarea "[EMAIL_ADDRESS][DOMAIN_NAME]"
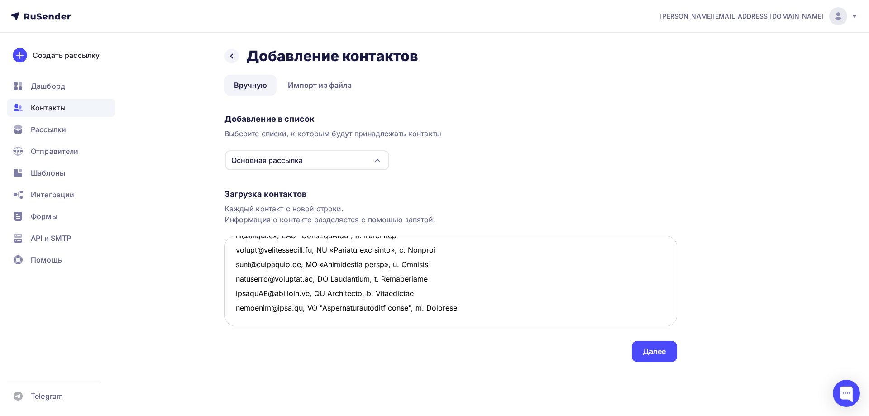
scroll to position [265, 0]
click at [476, 281] on textarea at bounding box center [450, 281] width 452 height 90
type textarea "lore@ipsumdolor.sit, AME Consec adipiscing, e. Seddoeiusmo tempor@incididunt.ut…"
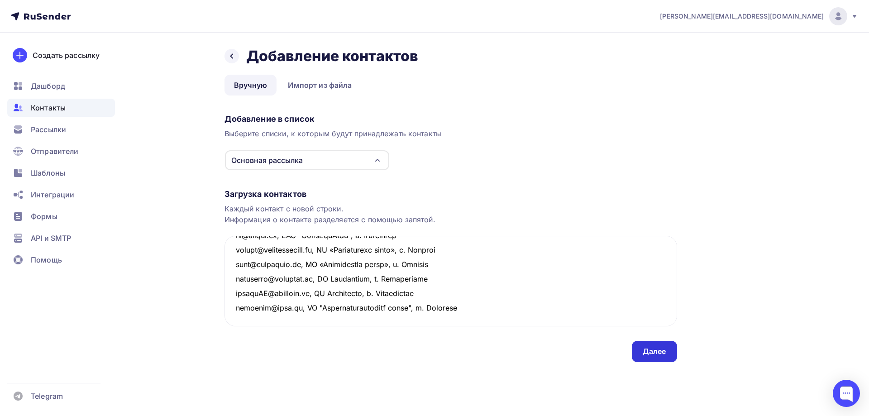
click at [651, 353] on div "Далее" at bounding box center [654, 351] width 24 height 10
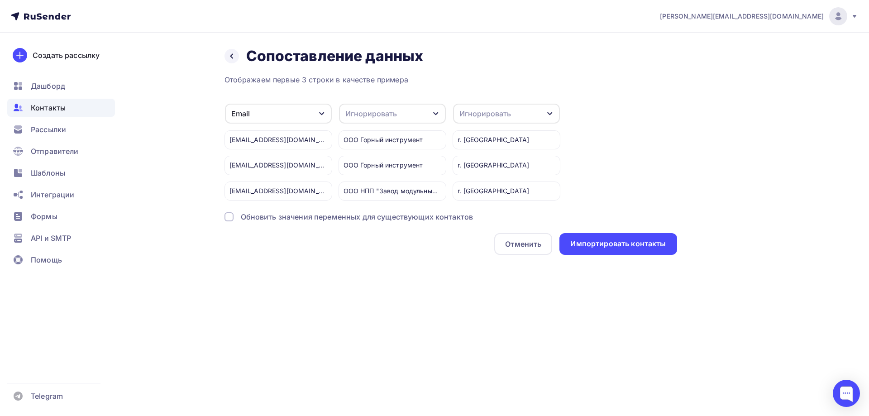
click at [518, 119] on div "Игнорировать" at bounding box center [506, 114] width 107 height 20
click at [475, 180] on div "Город" at bounding box center [489, 179] width 52 height 11
click at [399, 118] on div "Игнорировать" at bounding box center [392, 114] width 107 height 20
click at [361, 156] on div "Имя" at bounding box center [375, 154] width 52 height 11
click at [612, 250] on div "Импортировать контакты" at bounding box center [617, 244] width 117 height 22
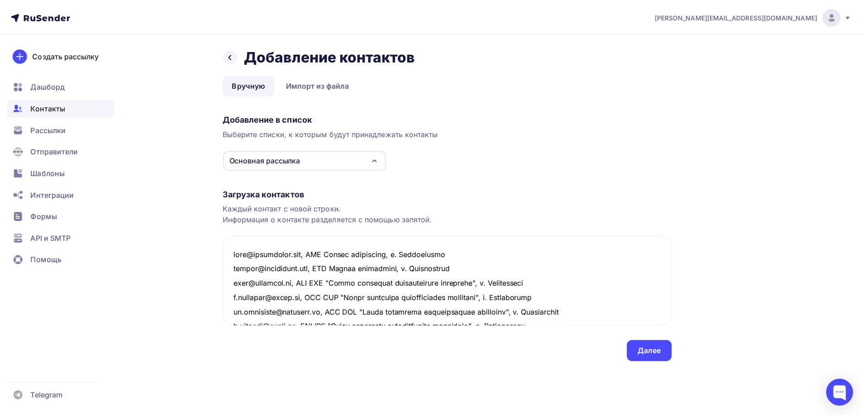
scroll to position [323, 0]
